Goal: Information Seeking & Learning: Compare options

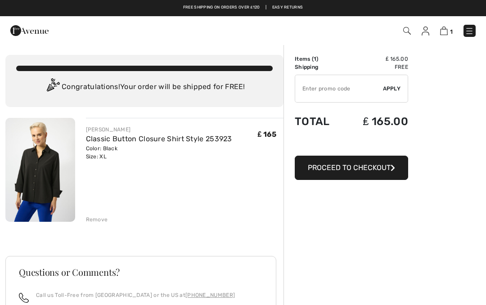
click at [33, 157] on img at bounding box center [40, 170] width 70 height 104
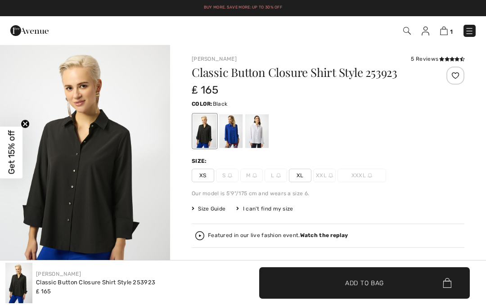
checkbox input "true"
click at [212, 212] on span "Size Guide" at bounding box center [209, 209] width 34 height 8
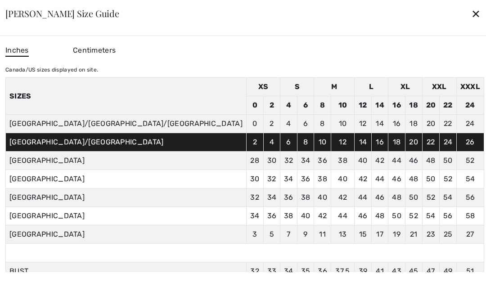
click at [471, 14] on div "✕" at bounding box center [475, 13] width 9 height 19
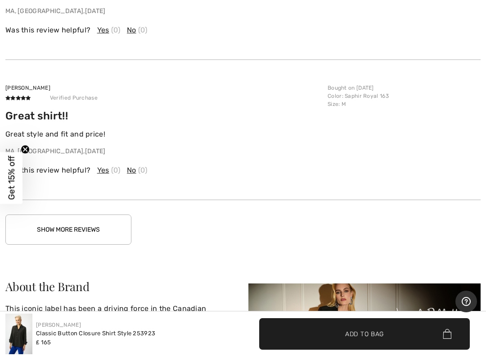
scroll to position [1492, 0]
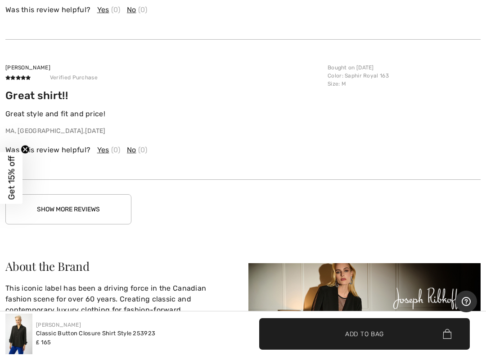
click at [86, 212] on button "Show More Reviews" at bounding box center [68, 209] width 126 height 30
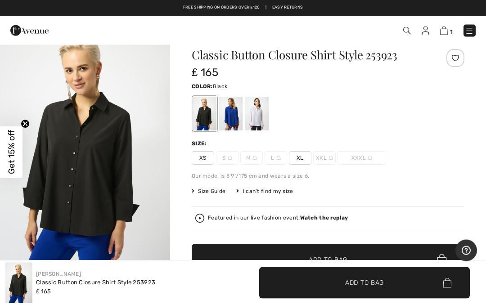
scroll to position [0, 0]
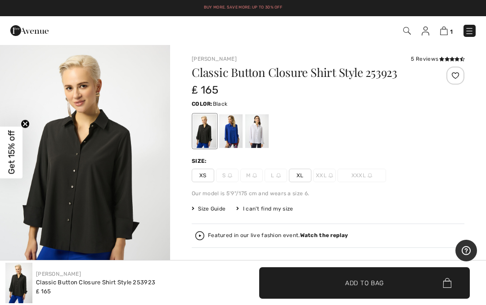
click at [102, 203] on img "1 / 5" at bounding box center [85, 171] width 170 height 255
click at [470, 28] on img at bounding box center [469, 31] width 9 height 9
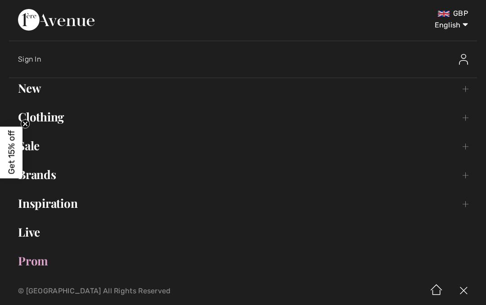
click at [463, 123] on link "Clothing Toggle submenu" at bounding box center [243, 117] width 468 height 20
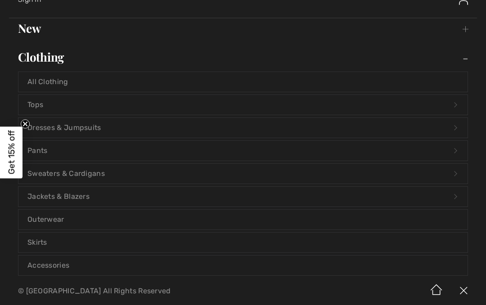
scroll to position [59, 0]
click at [42, 224] on link "Outerwear" at bounding box center [242, 221] width 449 height 20
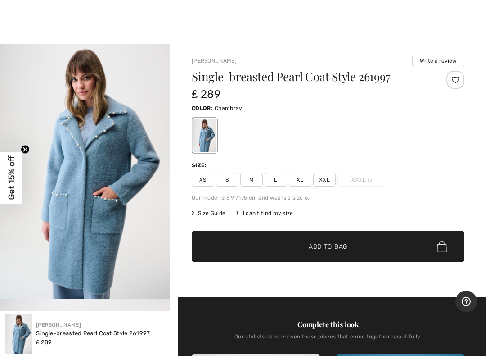
scroll to position [2, 0]
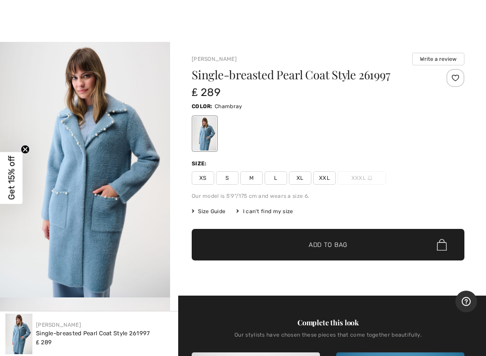
click at [203, 211] on span "Size Guide" at bounding box center [209, 211] width 34 height 8
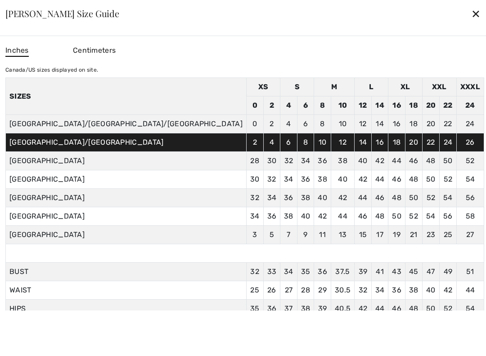
click at [422, 152] on td "48" at bounding box center [431, 161] width 18 height 18
click at [471, 11] on div "✕" at bounding box center [475, 13] width 9 height 19
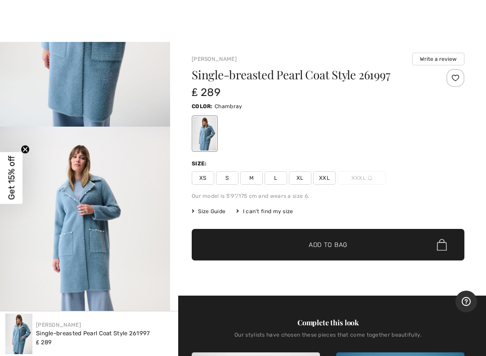
scroll to position [169, 0]
click at [73, 77] on img "1 / 6" at bounding box center [85, 0] width 170 height 255
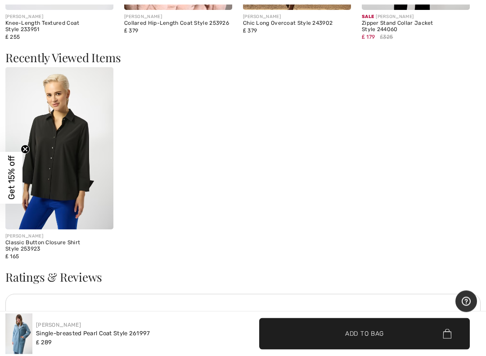
scroll to position [1179, 0]
